Goal: Information Seeking & Learning: Understand process/instructions

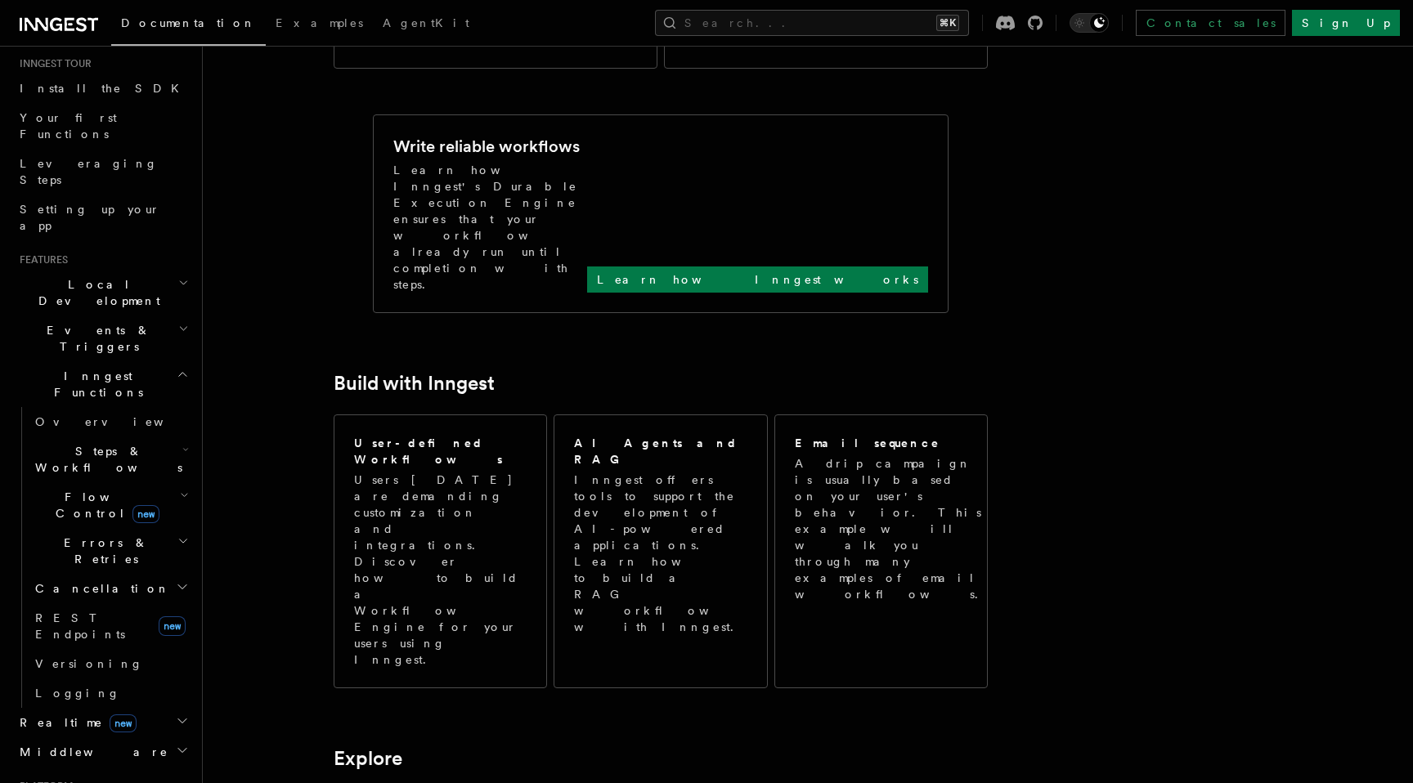
scroll to position [166, 0]
click at [107, 733] on h2 "Middleware" at bounding box center [102, 747] width 179 height 29
click at [109, 763] on link "Overview" at bounding box center [111, 777] width 164 height 29
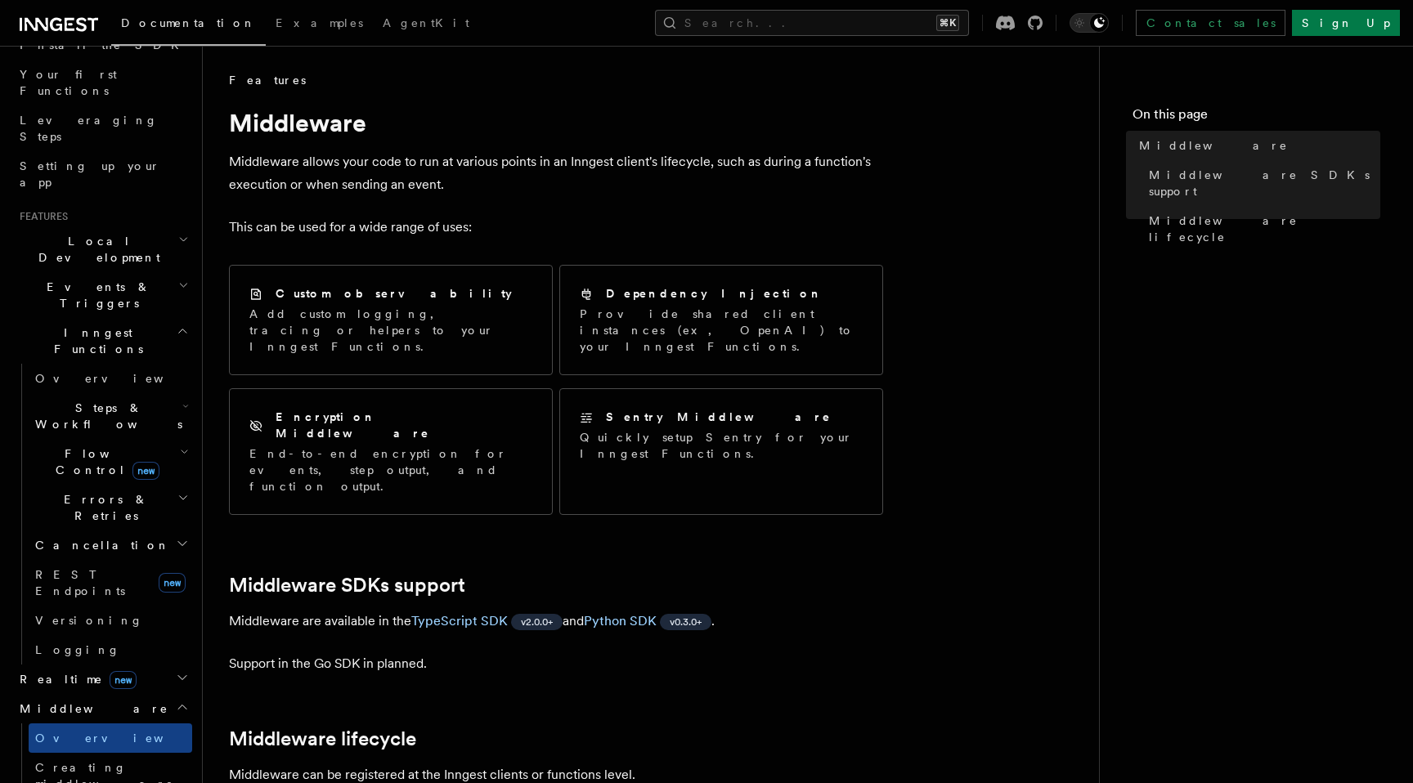
scroll to position [204, 0]
click at [92, 366] on link "Overview" at bounding box center [111, 380] width 164 height 29
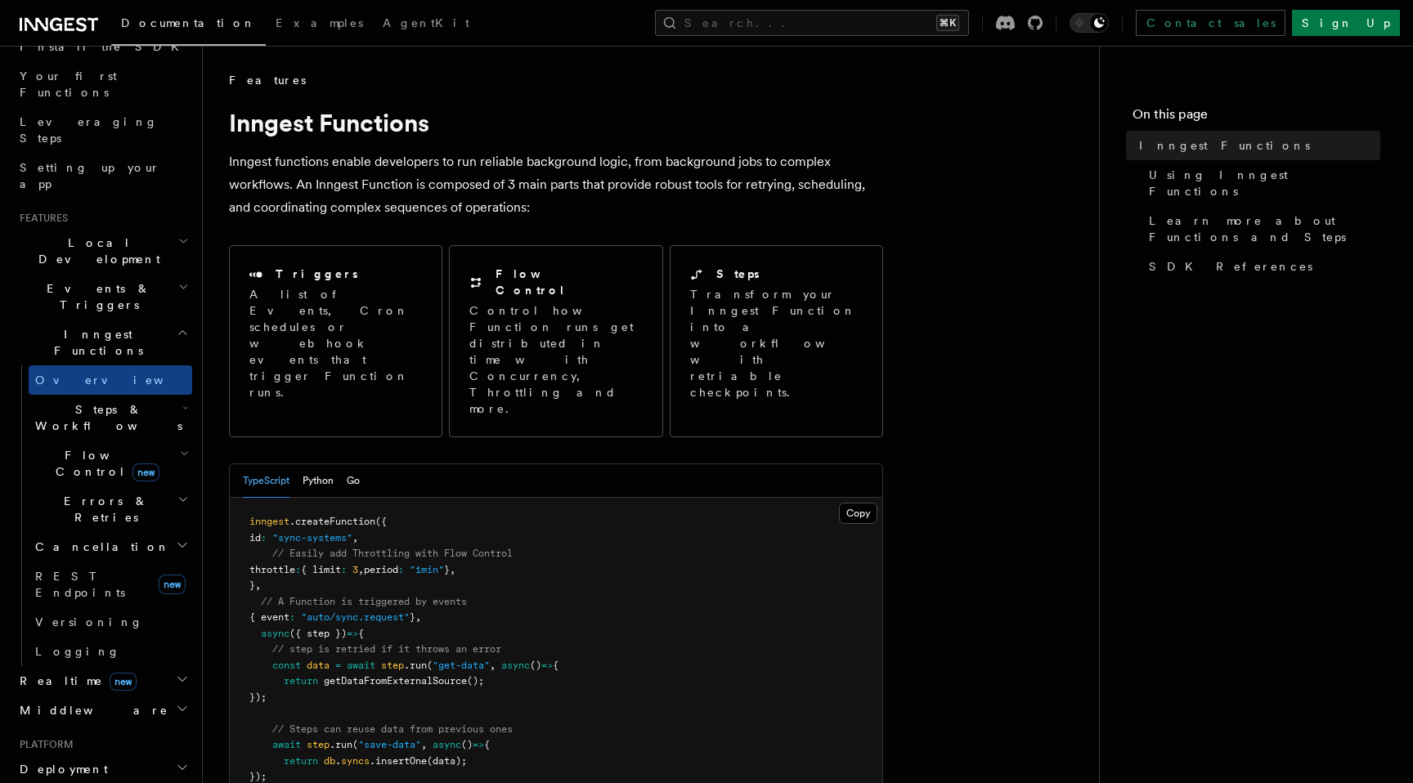
click at [98, 280] on span "Events & Triggers" at bounding box center [95, 296] width 165 height 33
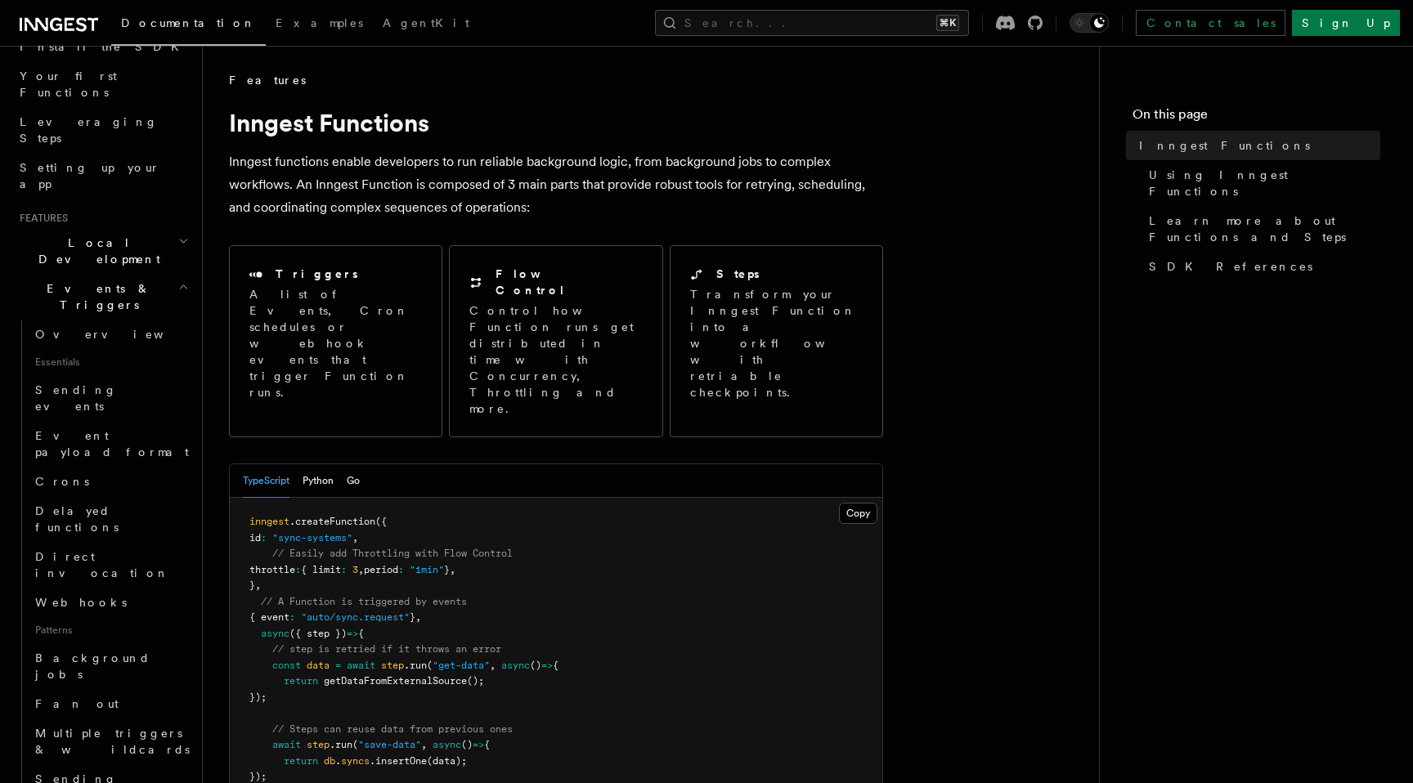
click at [98, 280] on span "Events & Triggers" at bounding box center [95, 296] width 165 height 33
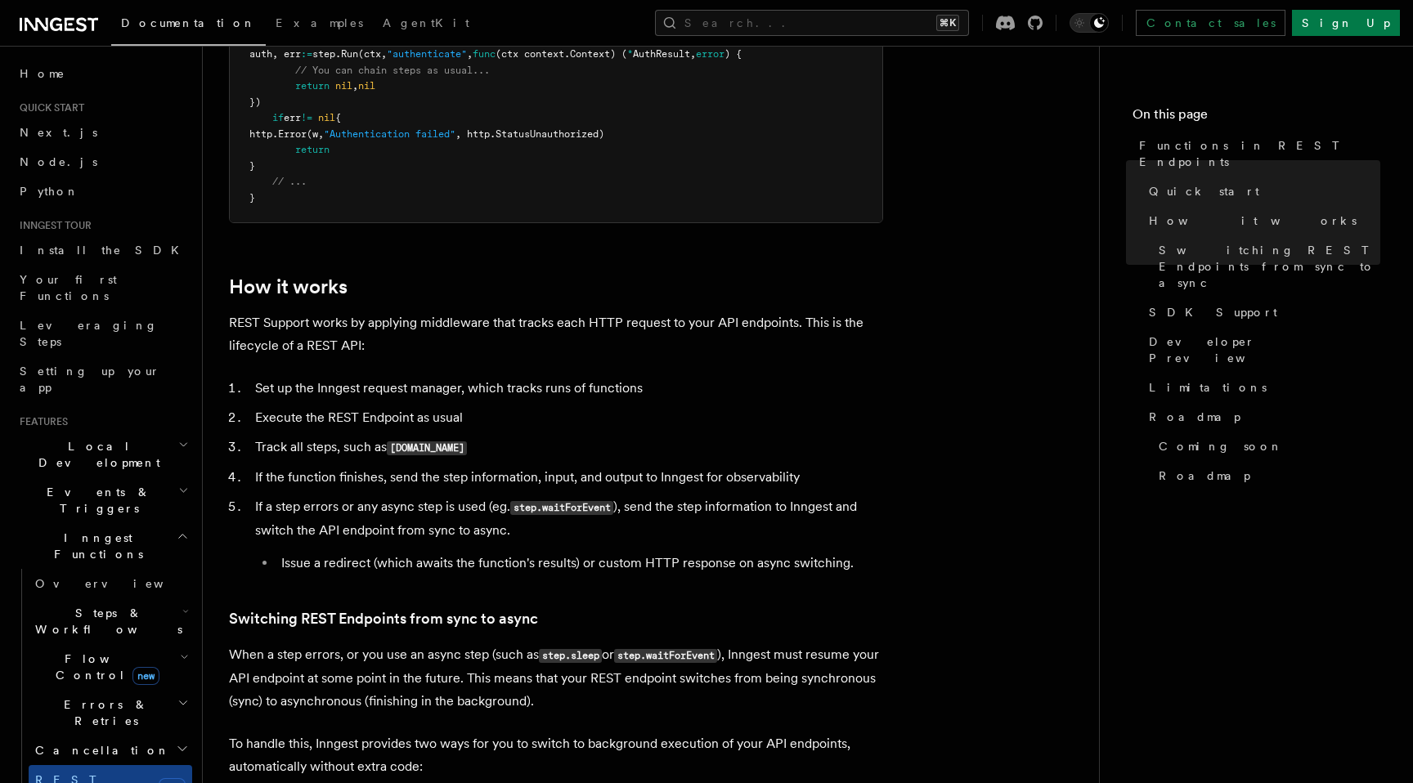
scroll to position [1451, 0]
click at [474, 375] on article "Features Inngest Functions Functions in REST Endpoints The latest versions of I…" at bounding box center [651, 471] width 844 height 3700
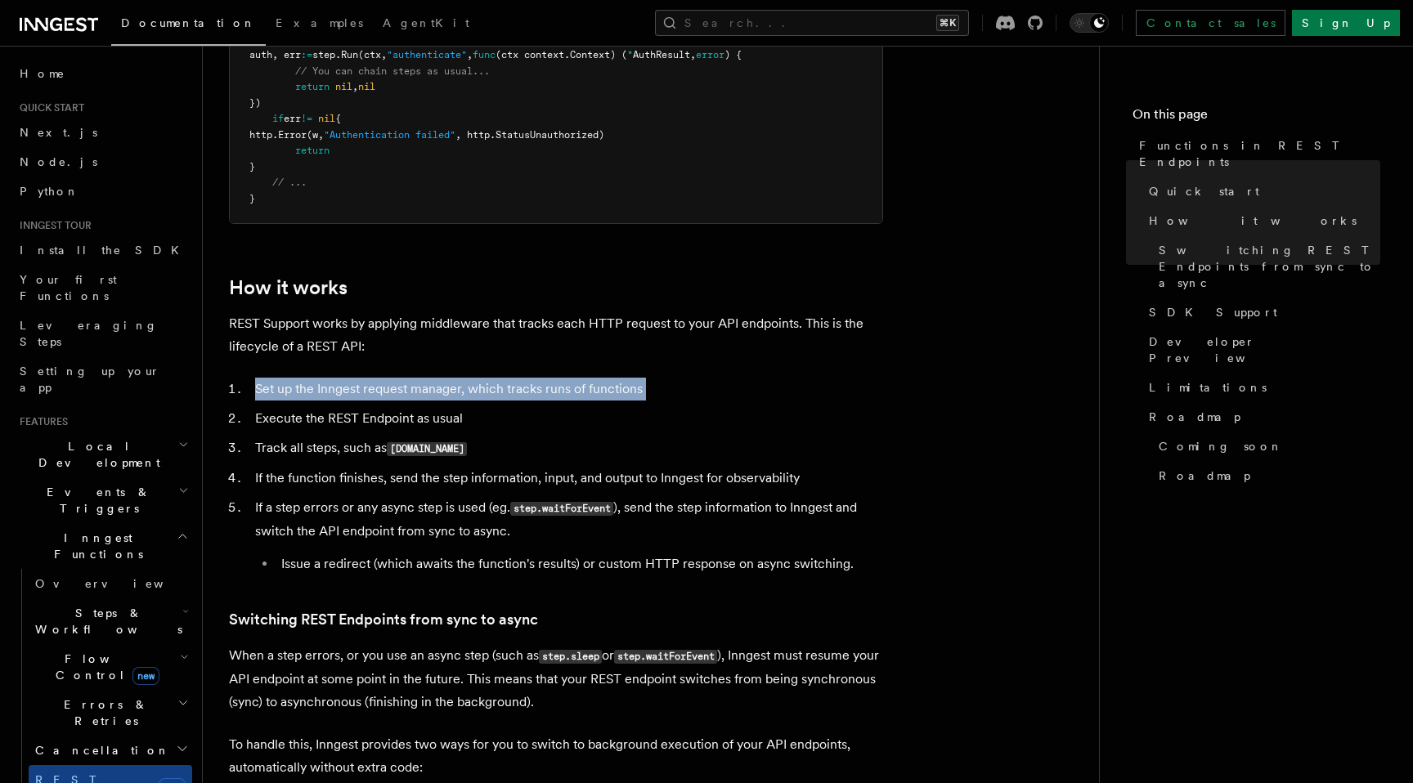
click at [474, 375] on article "Features Inngest Functions Functions in REST Endpoints The latest versions of I…" at bounding box center [651, 471] width 844 height 3700
click at [473, 402] on ol "Set up the Inngest request manager, which tracks runs of functions Execute the …" at bounding box center [556, 477] width 654 height 198
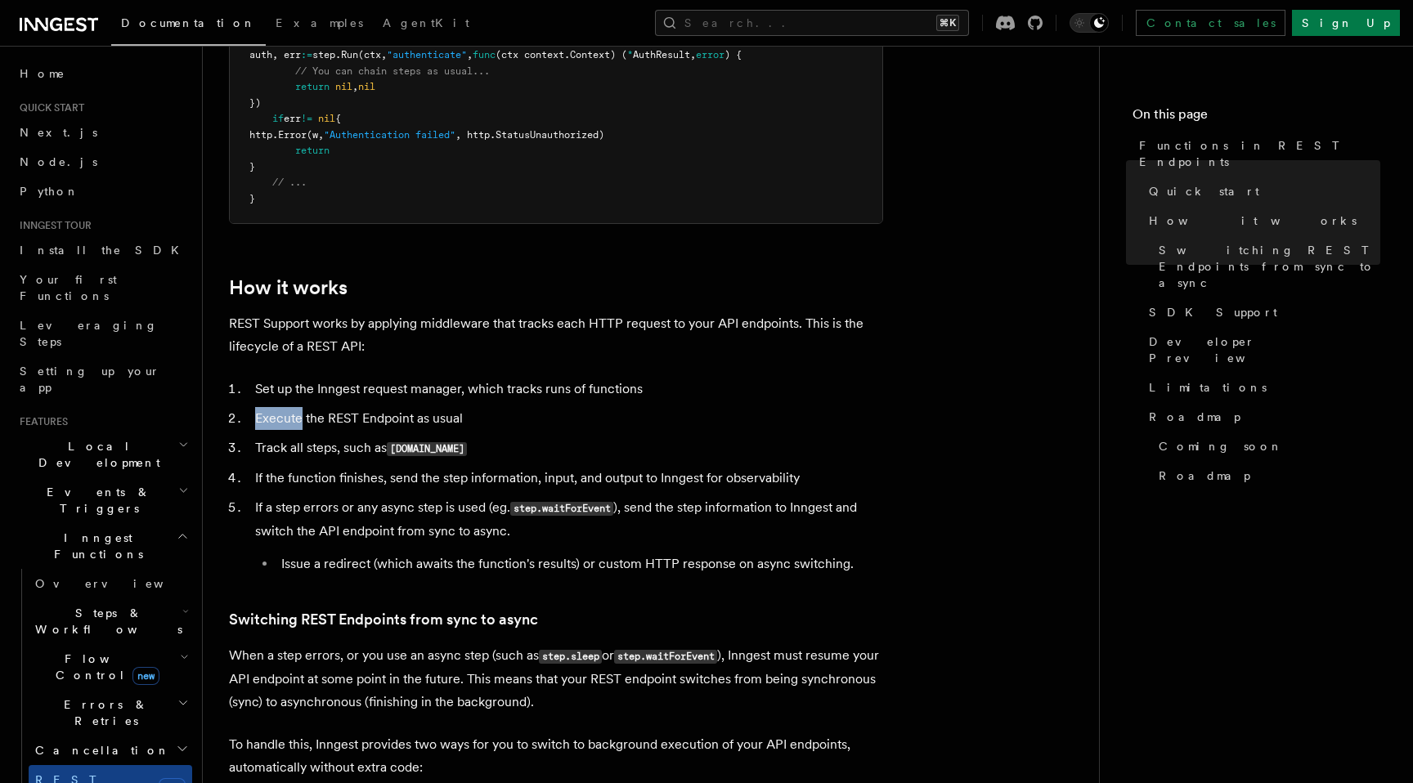
click at [473, 402] on ol "Set up the Inngest request manager, which tracks runs of functions Execute the …" at bounding box center [556, 477] width 654 height 198
click at [473, 442] on li "Track all steps, such as step.run" at bounding box center [566, 449] width 633 height 24
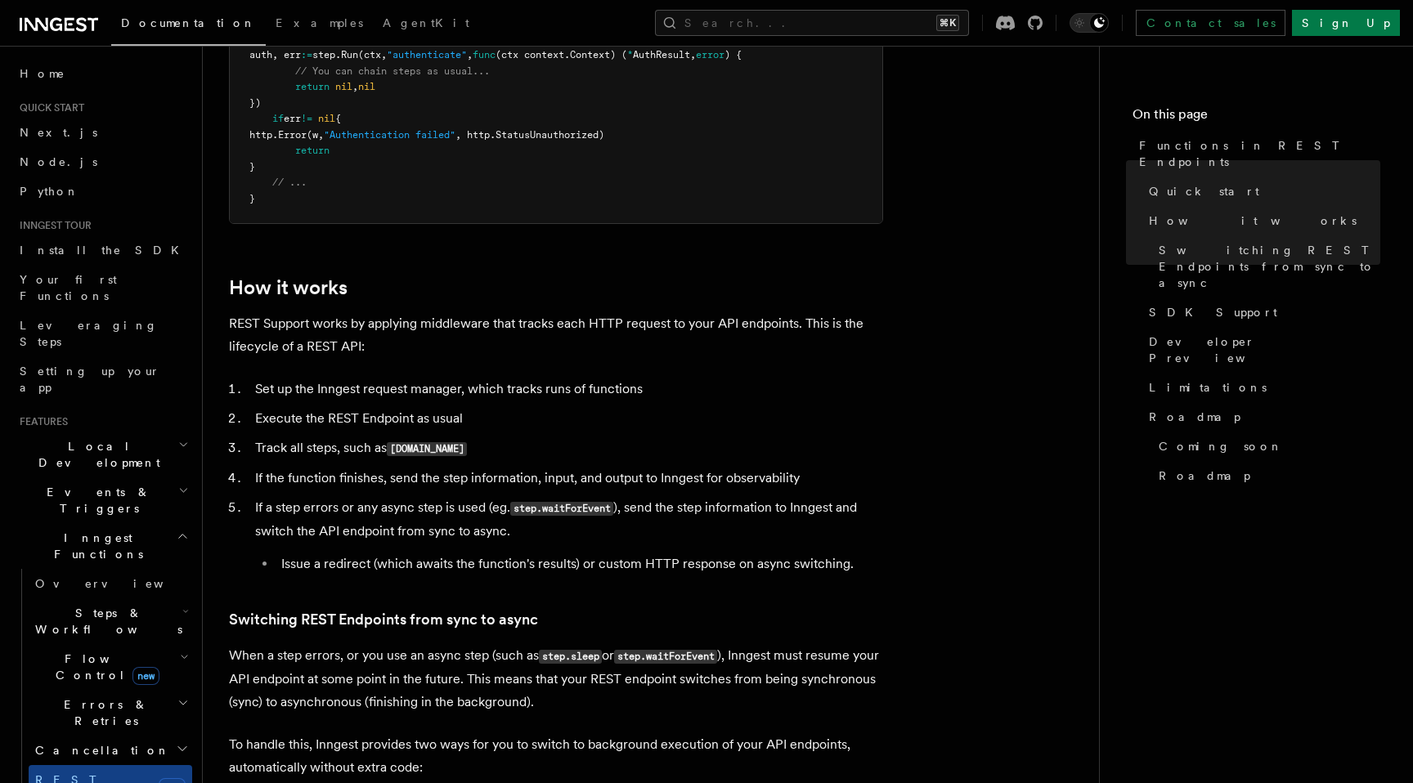
click at [473, 473] on li "If the function finishes, send the step information, input, and output to Innge…" at bounding box center [566, 478] width 633 height 23
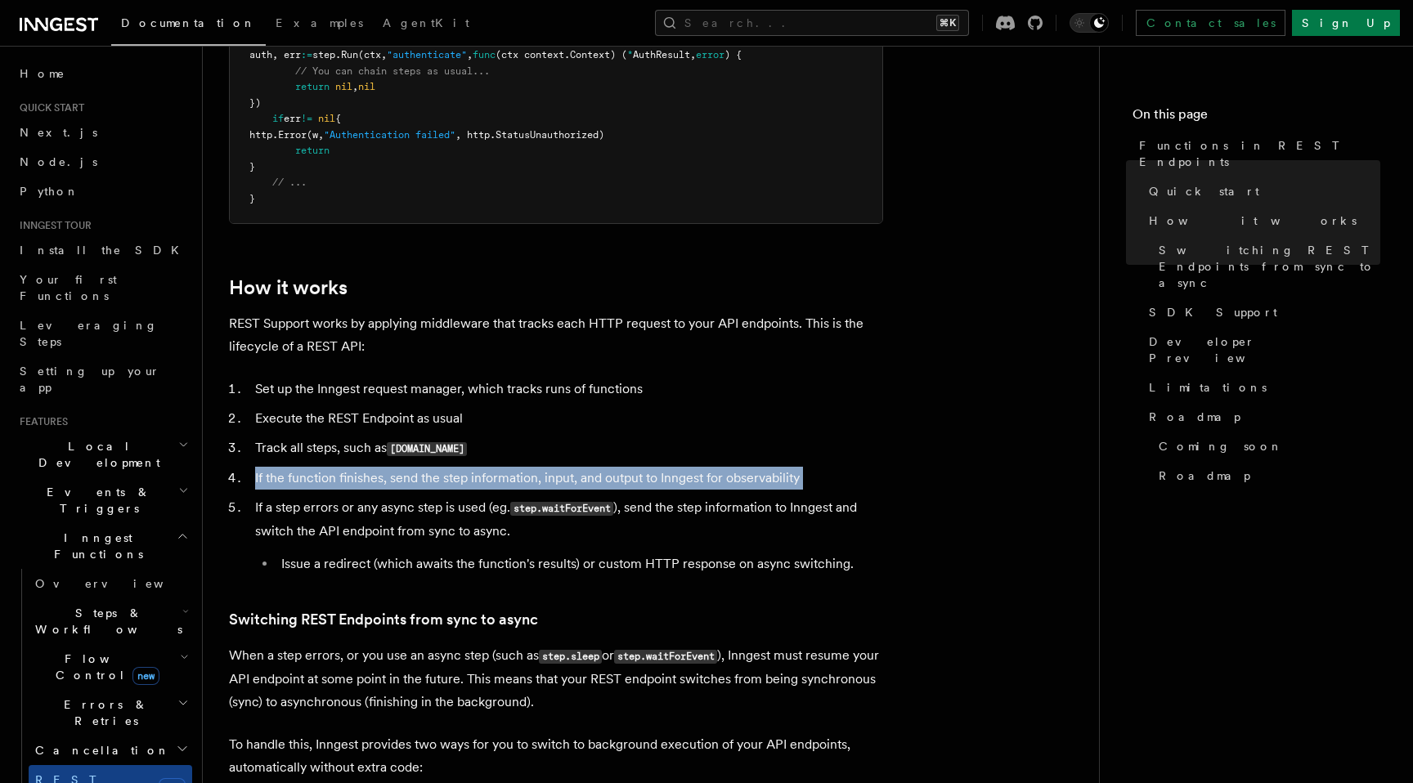
click at [473, 473] on li "If the function finishes, send the step information, input, and output to Innge…" at bounding box center [566, 478] width 633 height 23
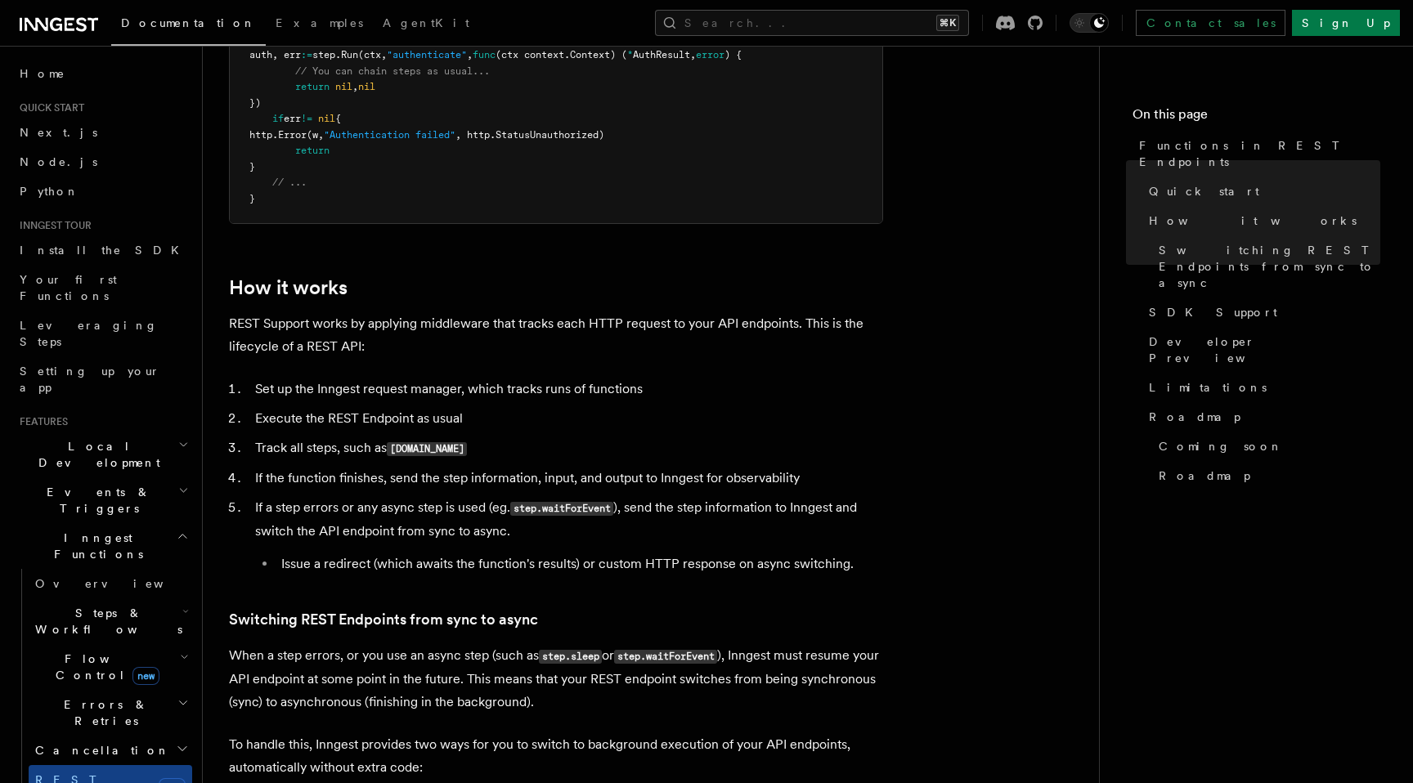
click at [473, 500] on li "If a step errors or any async step is used (eg. step.waitForEvent ), send the s…" at bounding box center [566, 535] width 633 height 79
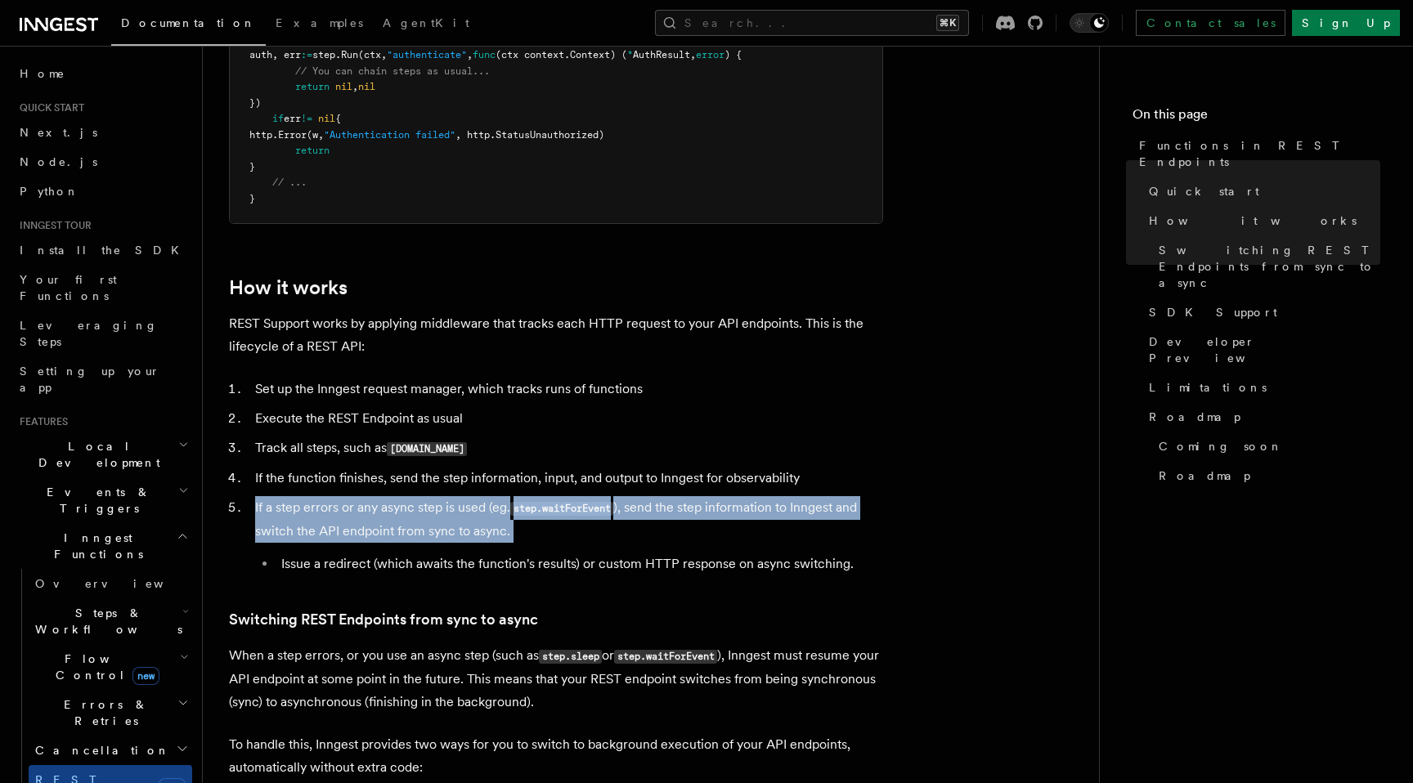
click at [473, 500] on li "If a step errors or any async step is used (eg. step.waitForEvent ), send the s…" at bounding box center [566, 535] width 633 height 79
click at [473, 519] on li "If a step errors or any async step is used (eg. step.waitForEvent ), send the s…" at bounding box center [566, 535] width 633 height 79
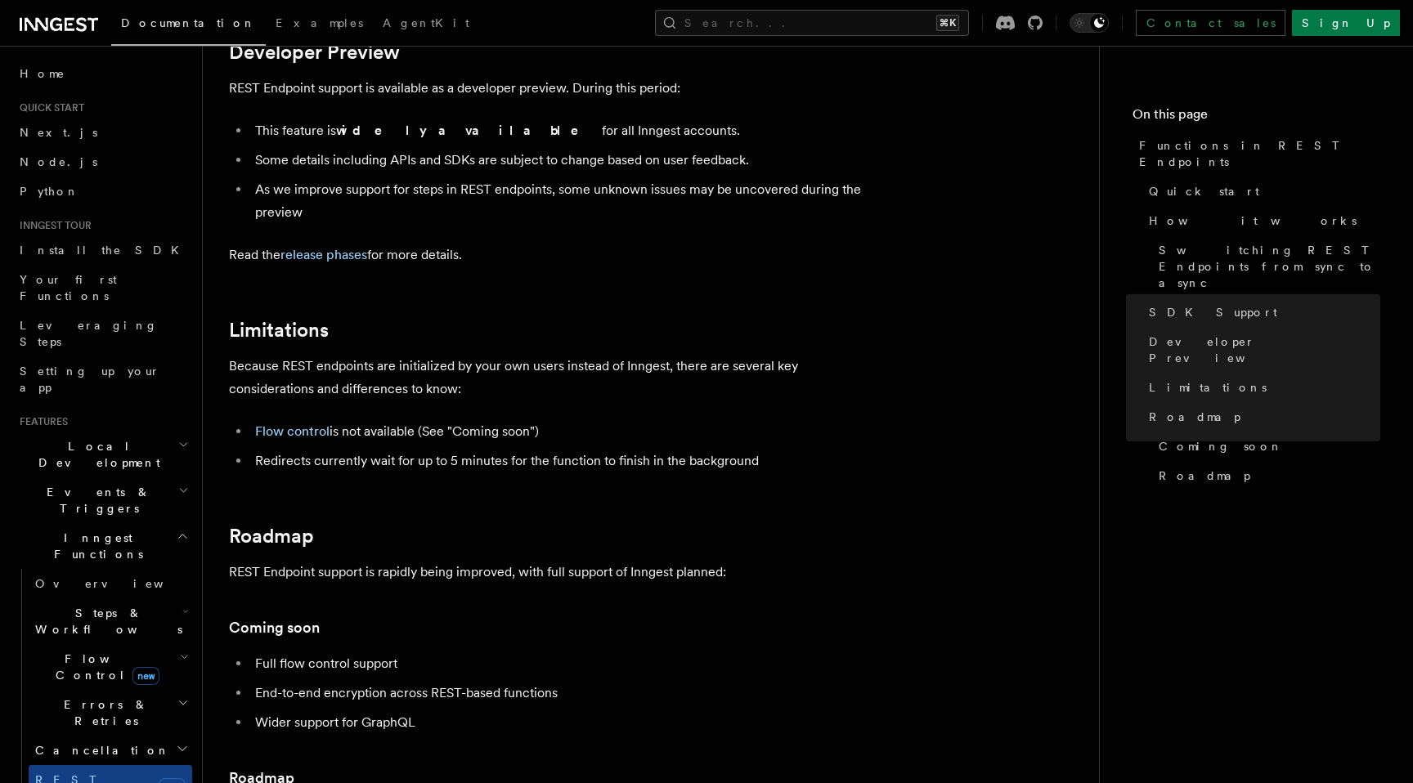
scroll to position [2621, 0]
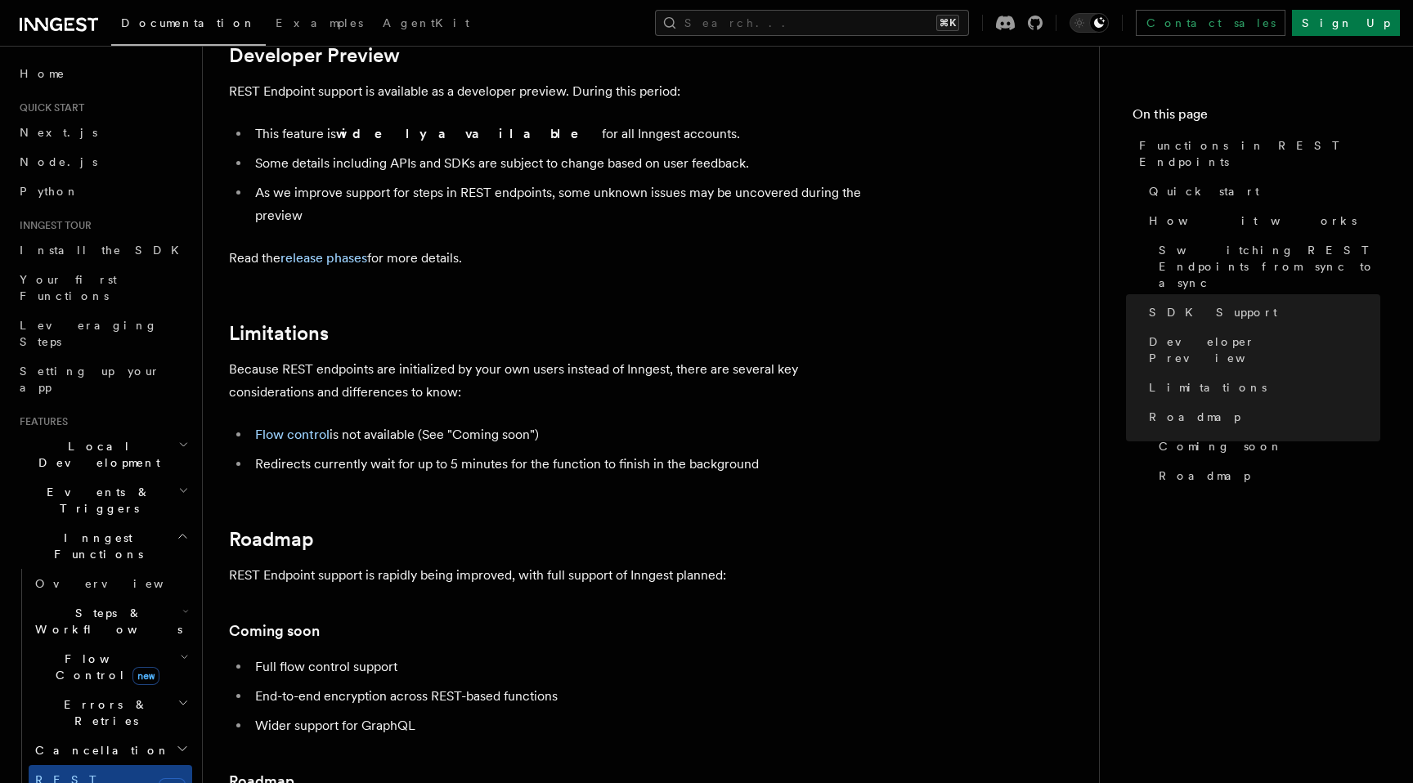
click at [77, 651] on span "Flow Control new" at bounding box center [104, 667] width 151 height 33
click at [91, 690] on link "Overview" at bounding box center [118, 704] width 148 height 29
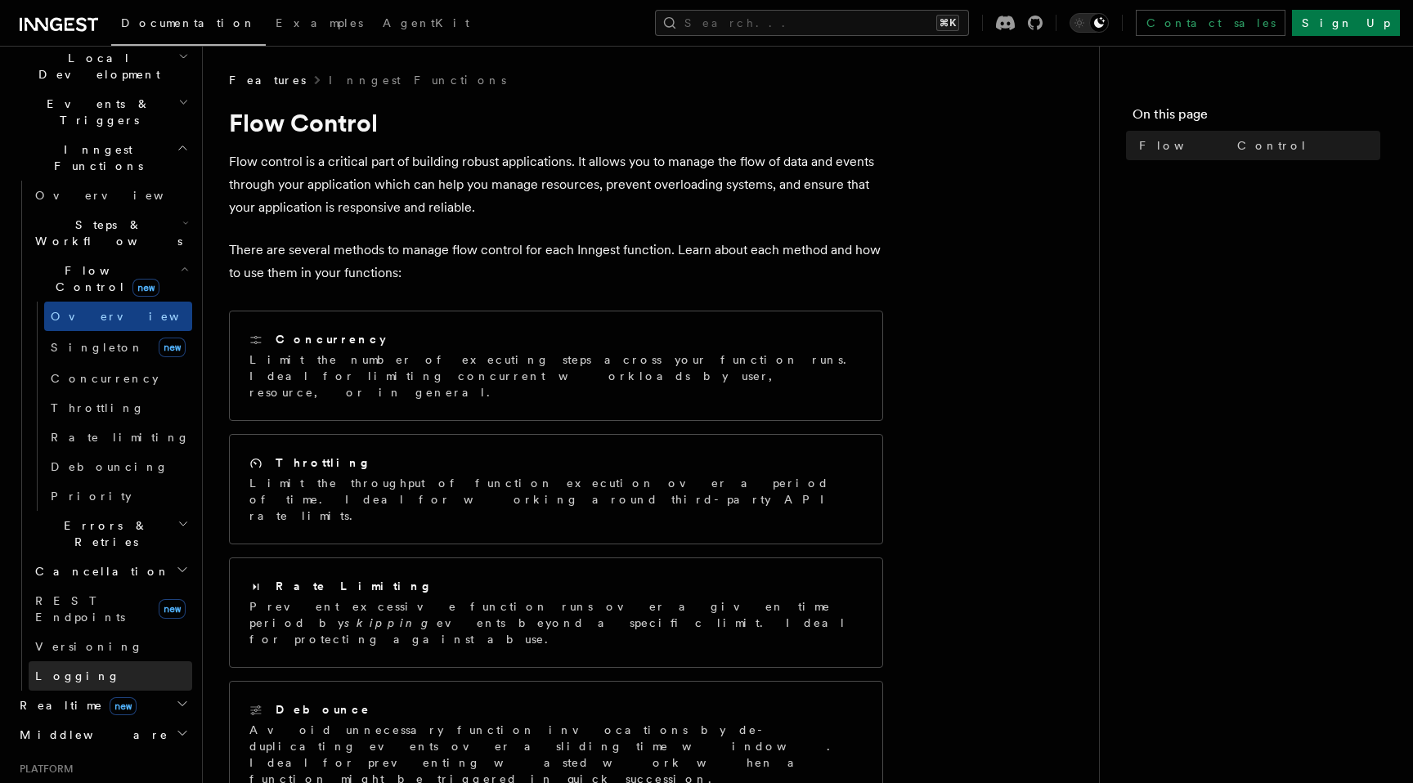
scroll to position [387, 0]
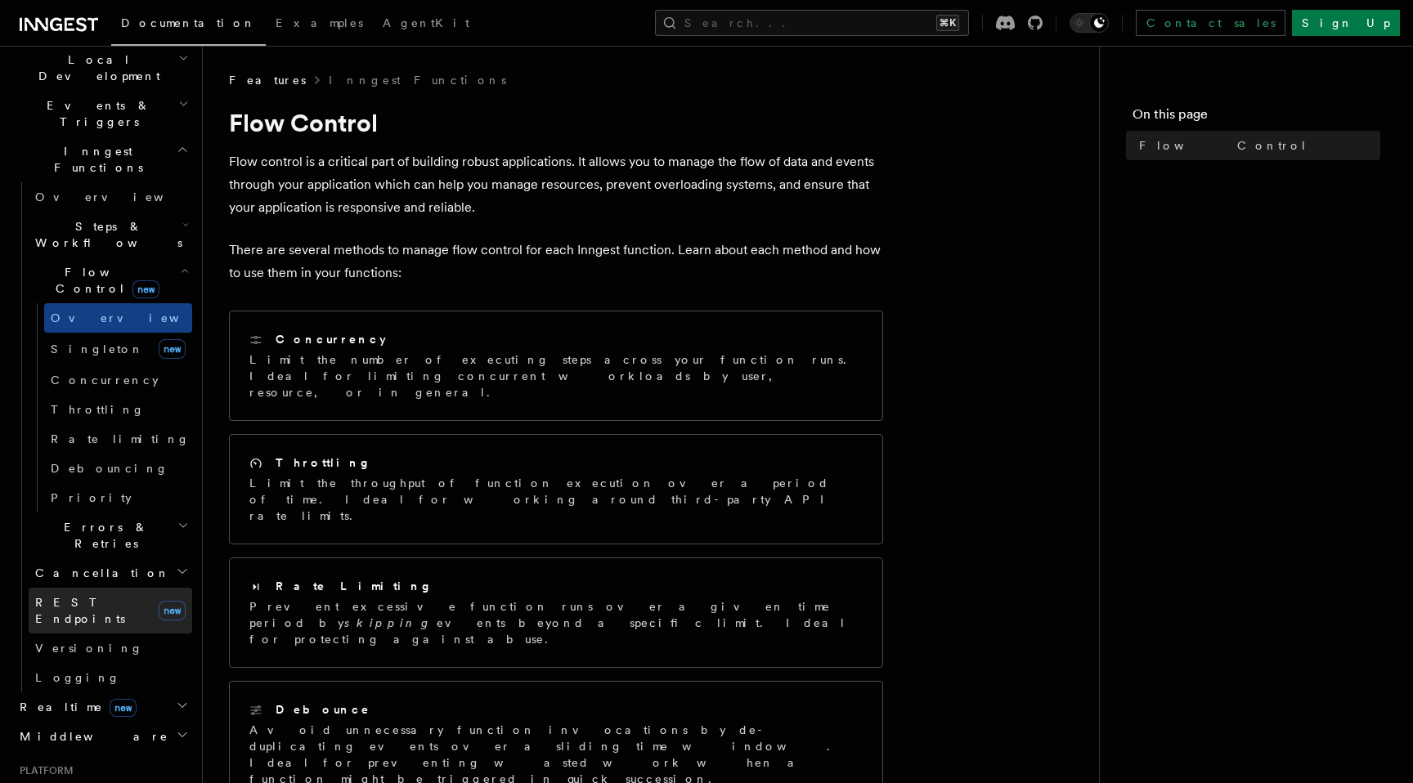
click at [139, 588] on link "REST Endpoints new" at bounding box center [111, 611] width 164 height 46
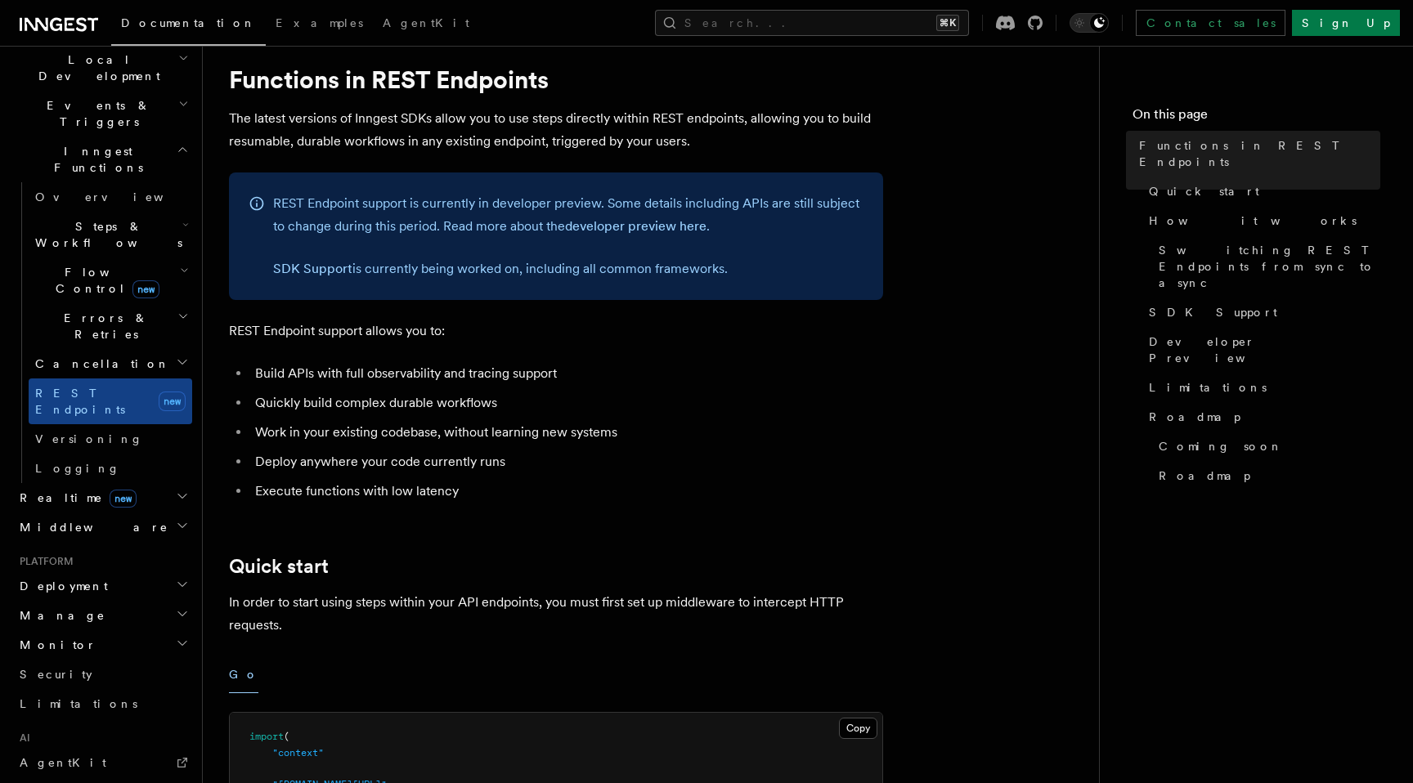
scroll to position [45, 0]
